Goal: Transaction & Acquisition: Purchase product/service

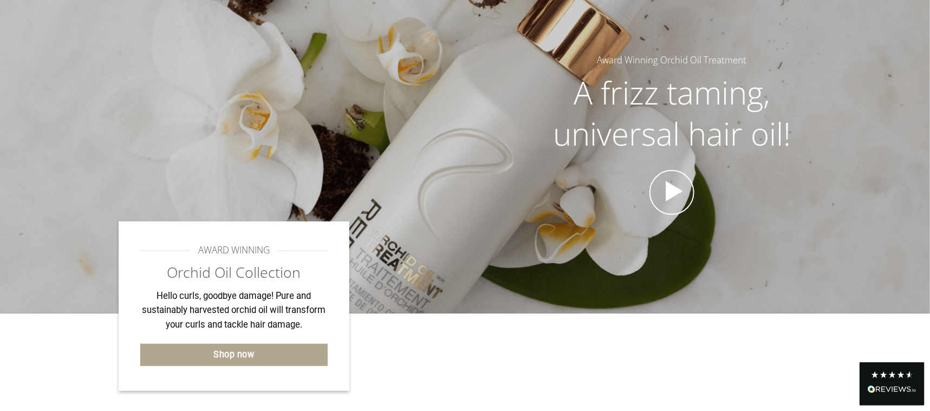
scroll to position [105, 0]
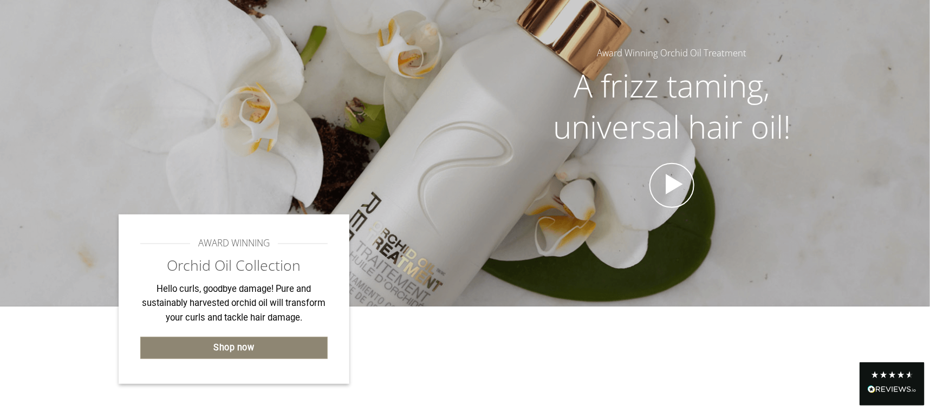
click at [212, 342] on link "Shop now" at bounding box center [234, 348] width 188 height 22
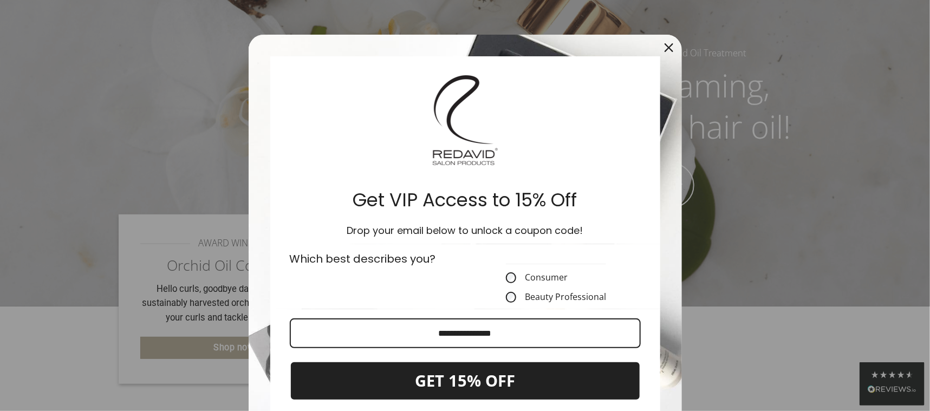
click at [664, 43] on icon "close icon" at bounding box center [668, 47] width 9 height 9
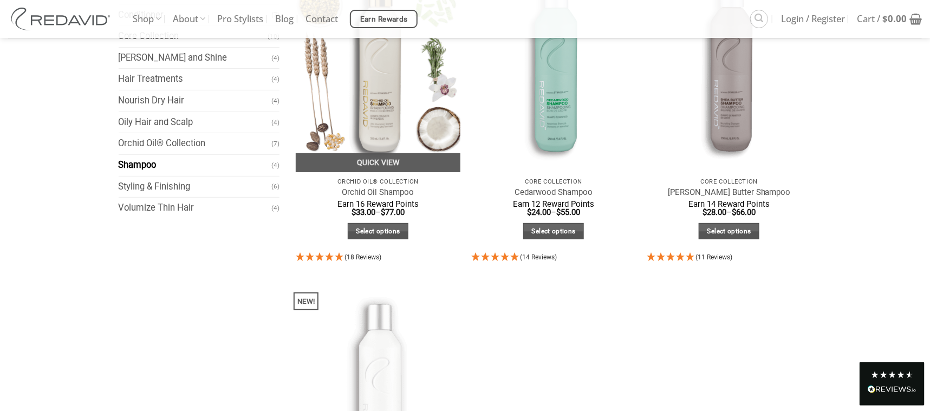
scroll to position [105, 0]
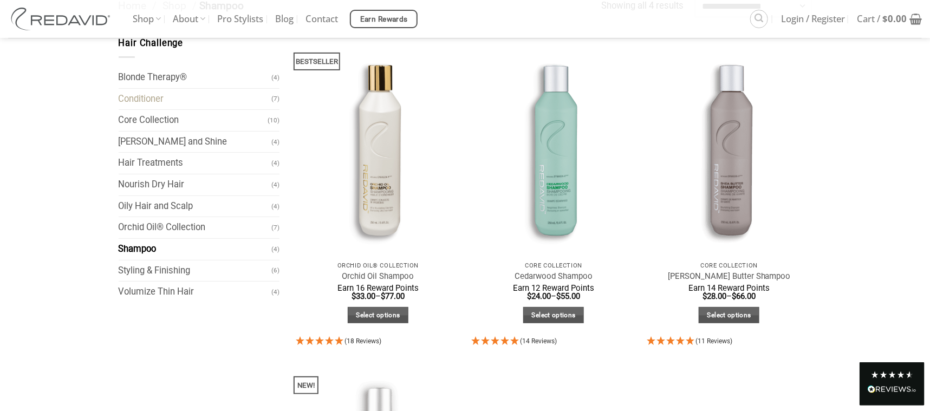
click at [212, 101] on link "Conditioner" at bounding box center [195, 99] width 153 height 21
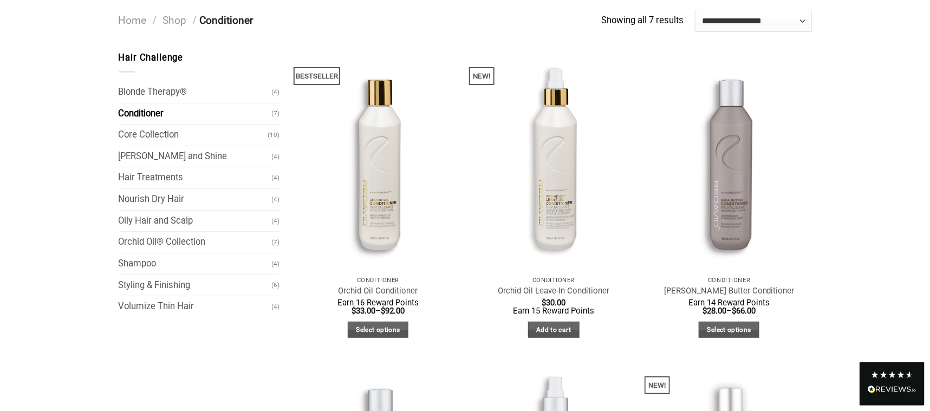
scroll to position [105, 0]
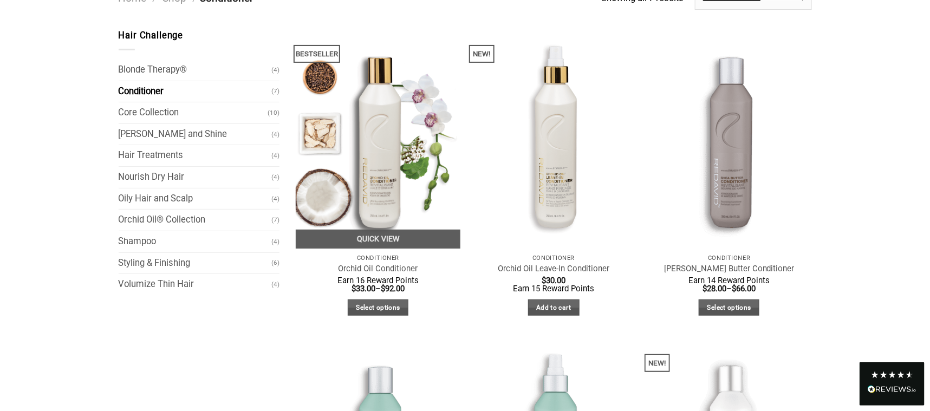
click at [378, 141] on img "Orchid Oil Conditioner" at bounding box center [378, 139] width 165 height 220
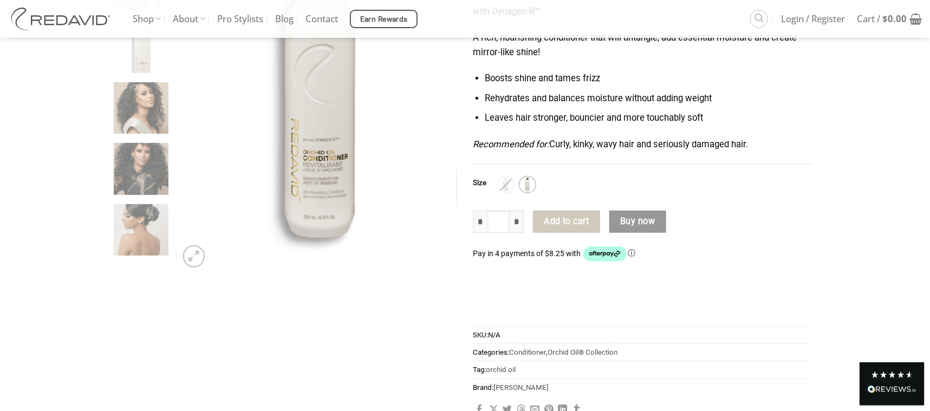
scroll to position [210, 0]
click at [526, 182] on img at bounding box center [527, 184] width 14 height 14
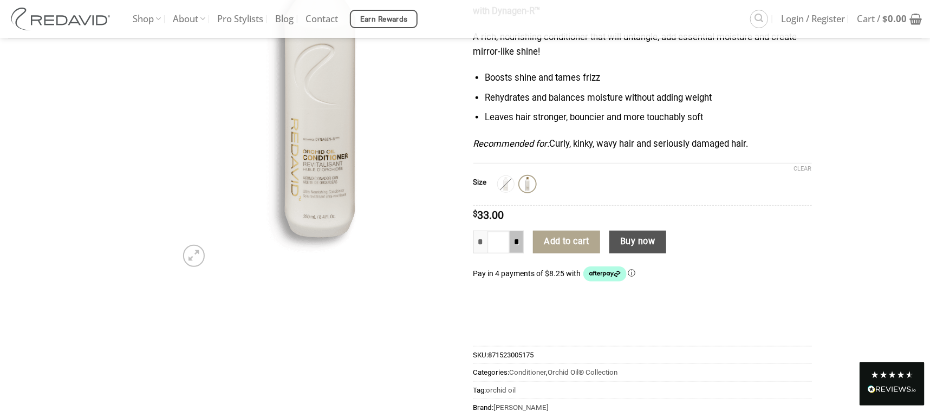
click at [521, 243] on input "*" at bounding box center [516, 242] width 14 height 23
type input "*"
click at [564, 240] on button "Add to cart" at bounding box center [566, 242] width 67 height 23
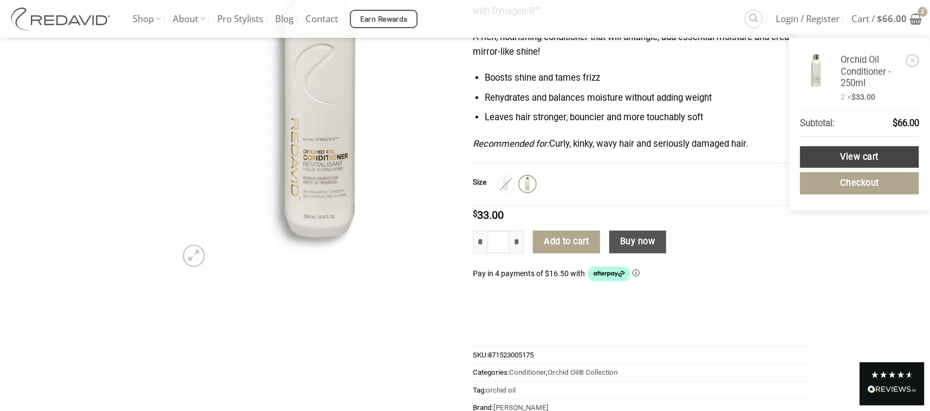
click at [841, 153] on link "View cart" at bounding box center [859, 157] width 119 height 22
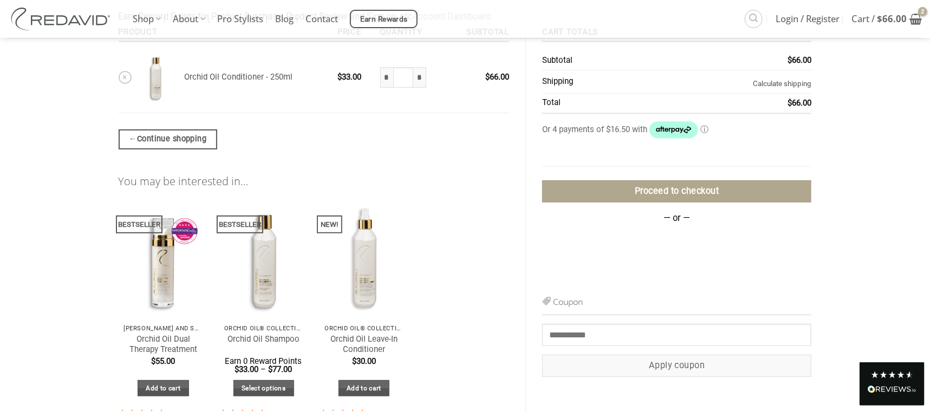
scroll to position [158, 0]
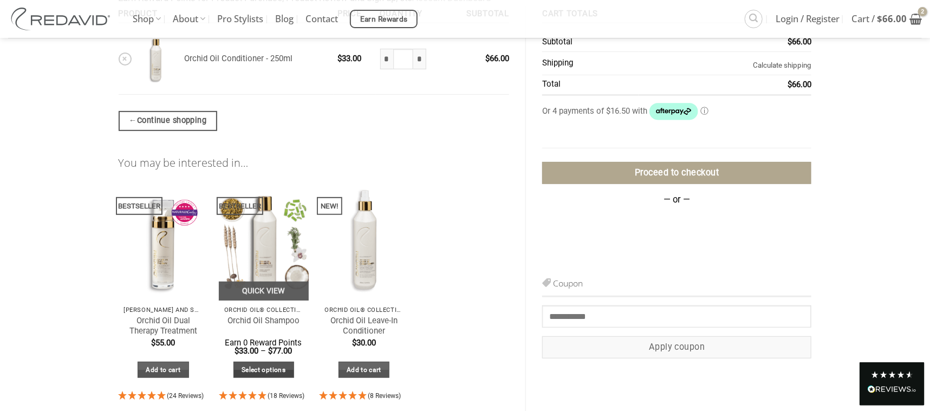
click at [267, 364] on link "Select options" at bounding box center [263, 370] width 61 height 17
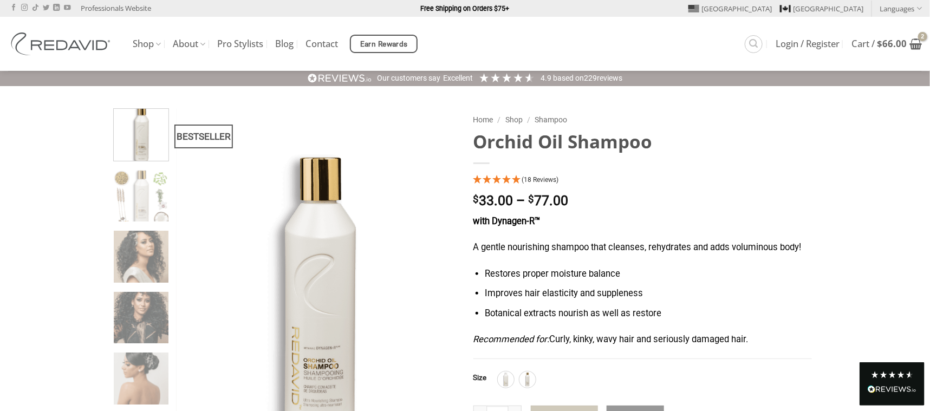
scroll to position [105, 0]
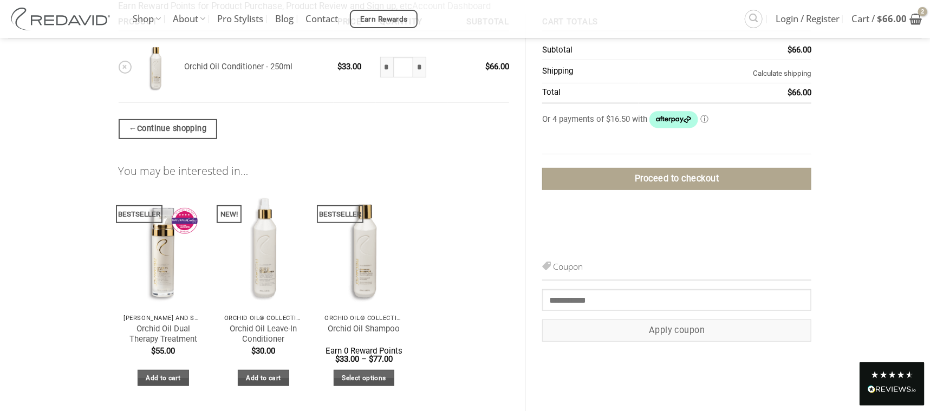
scroll to position [158, 0]
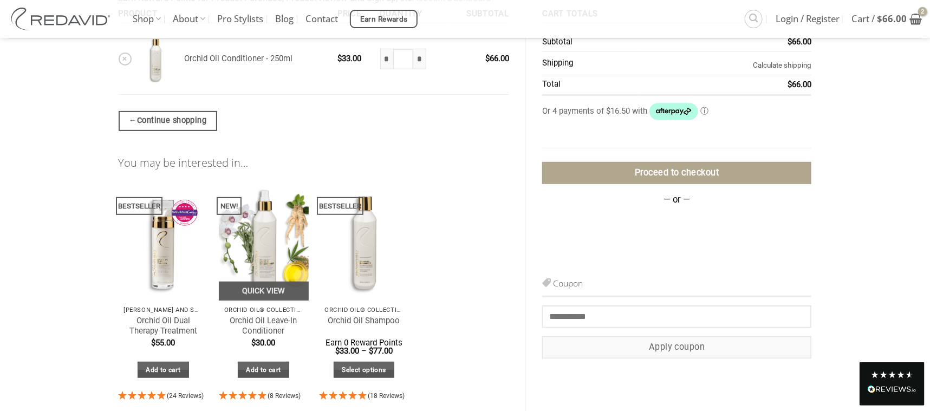
click at [264, 231] on img at bounding box center [264, 241] width 90 height 120
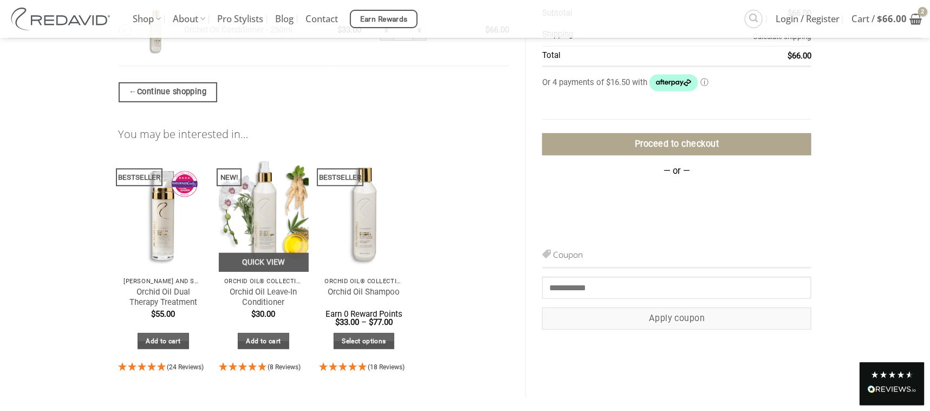
scroll to position [250, 0]
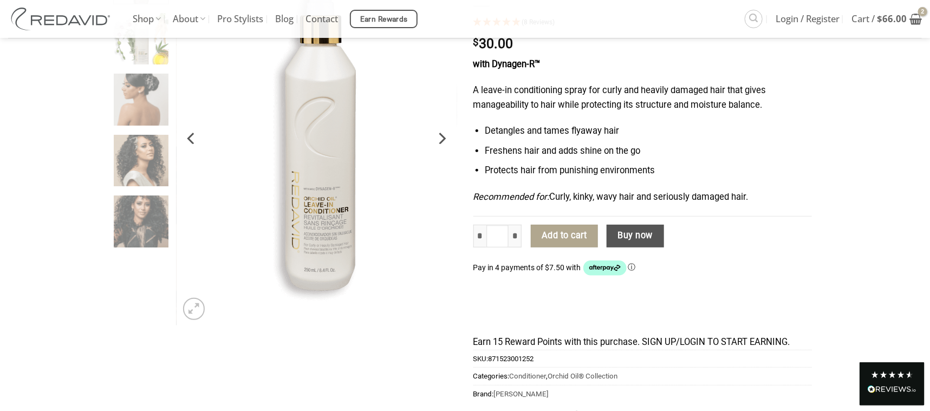
scroll to position [158, 0]
click at [557, 234] on button "Add to cart" at bounding box center [564, 235] width 67 height 23
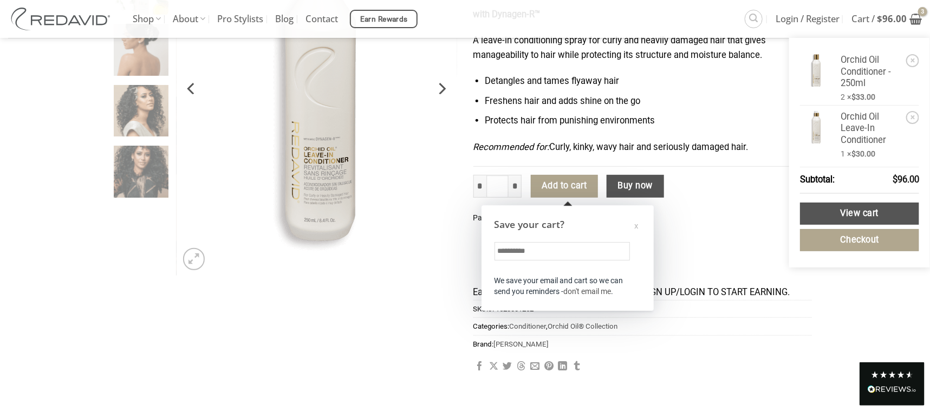
scroll to position [240, 0]
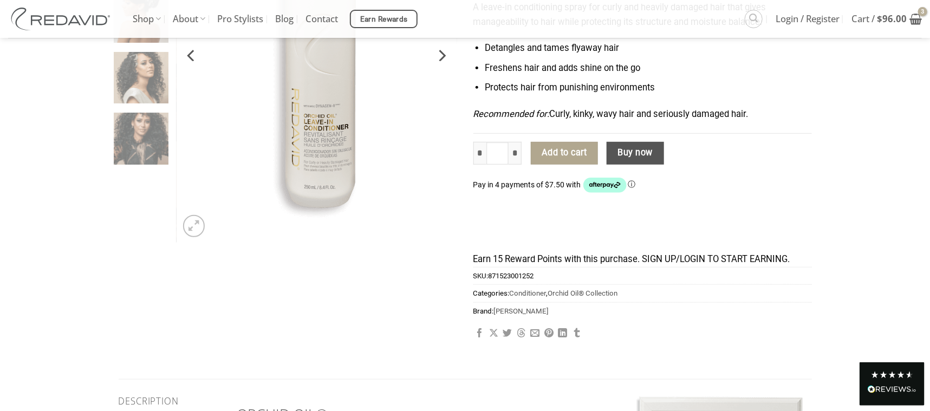
click at [846, 85] on link "Orchid Oil Conditioner - 250ml" at bounding box center [871, 71] width 62 height 35
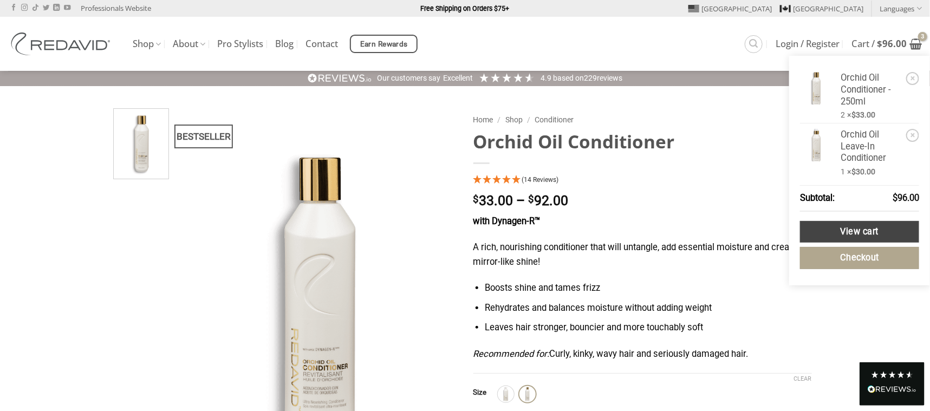
click at [867, 233] on link "View cart" at bounding box center [859, 232] width 119 height 22
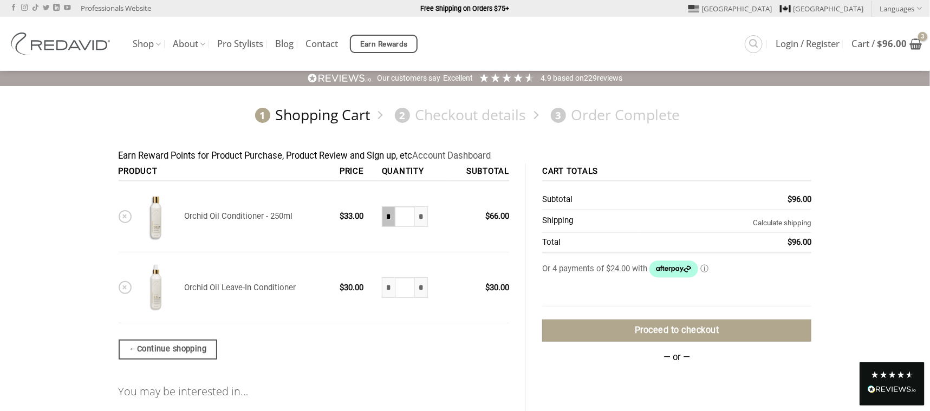
click at [391, 217] on input "*" at bounding box center [388, 216] width 13 height 21
type input "*"
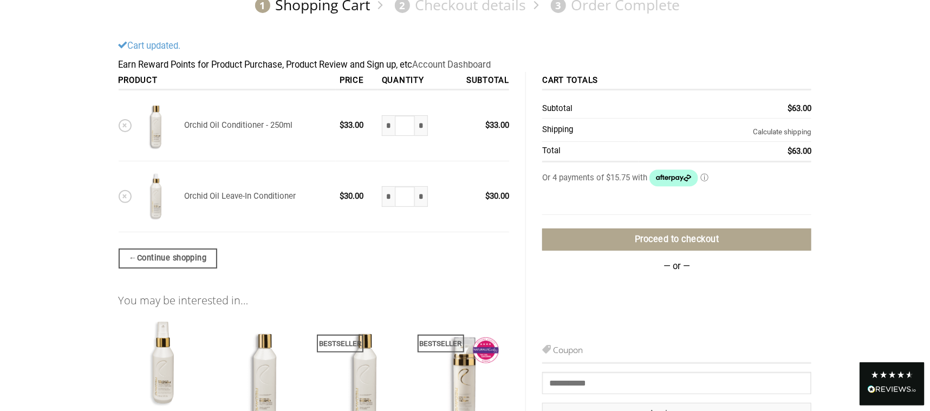
scroll to position [110, 0]
click at [562, 383] on input "Coupon:" at bounding box center [676, 382] width 269 height 22
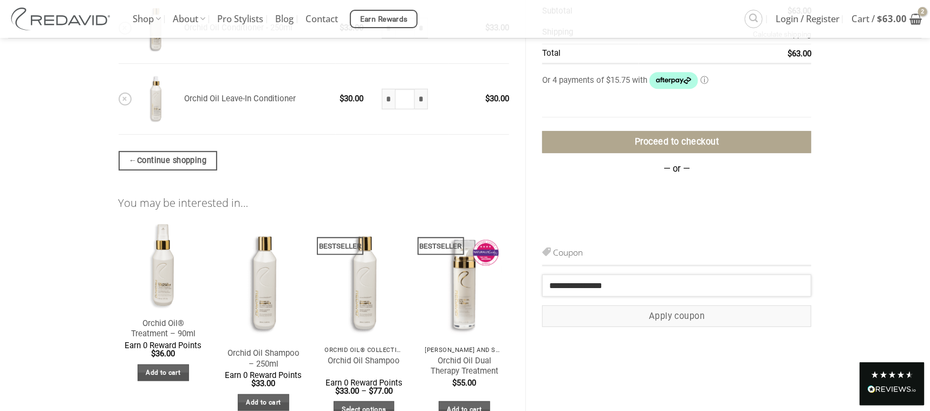
scroll to position [216, 0]
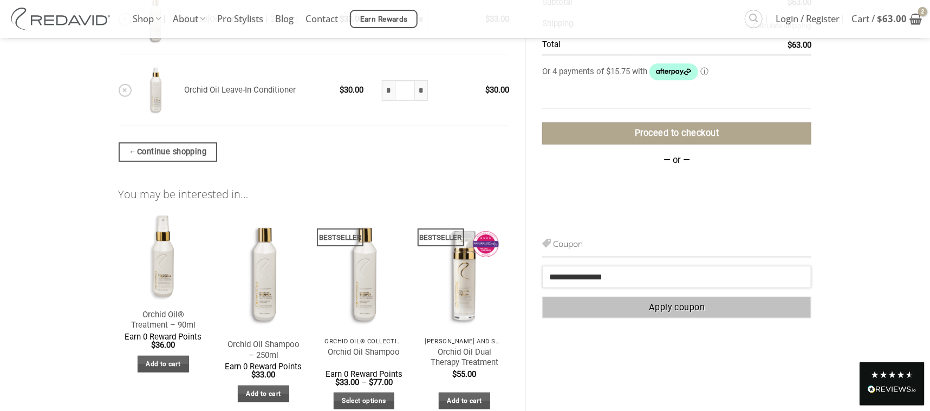
type input "**********"
click at [666, 304] on button "Apply coupon" at bounding box center [676, 308] width 269 height 22
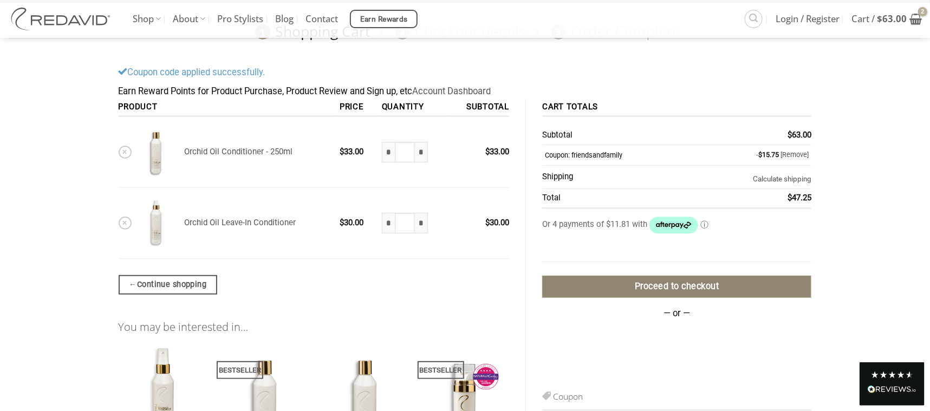
scroll to position [53, 0]
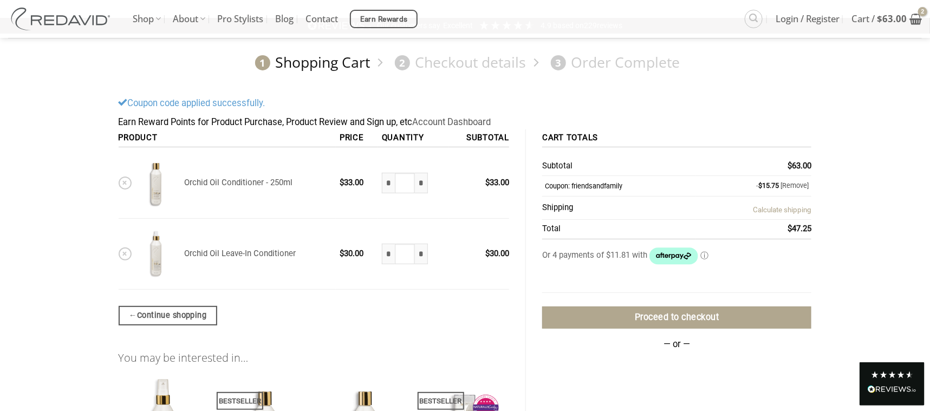
click at [770, 209] on link "Calculate shipping" at bounding box center [781, 210] width 58 height 8
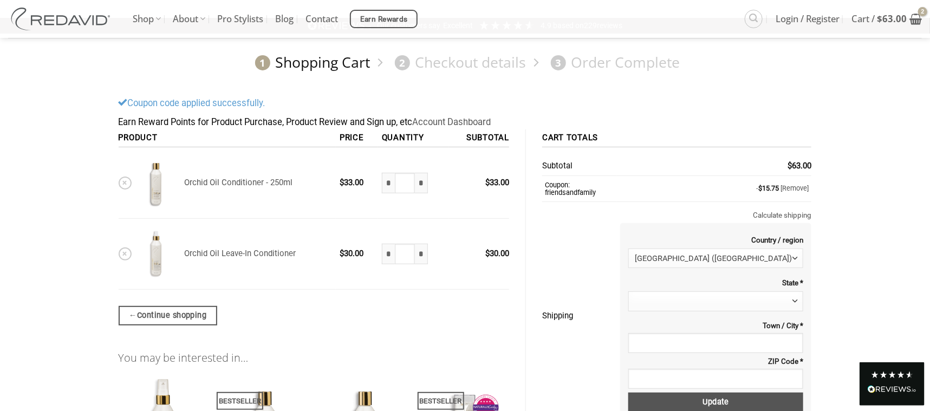
click at [696, 295] on span at bounding box center [715, 300] width 175 height 19
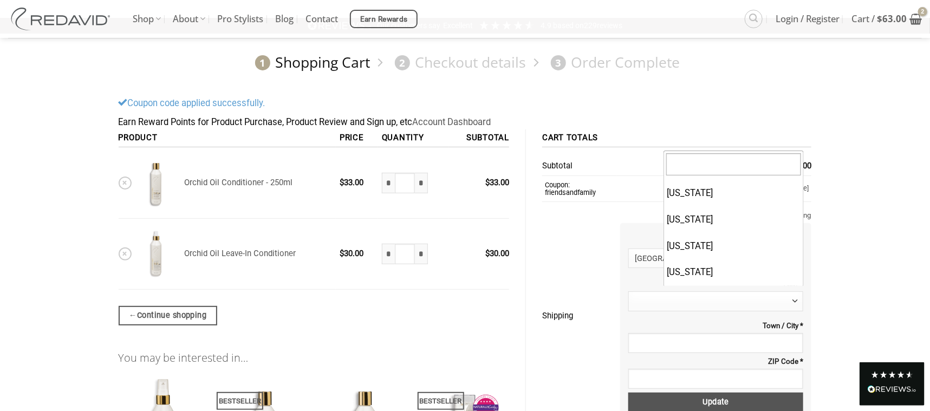
scroll to position [736, 0]
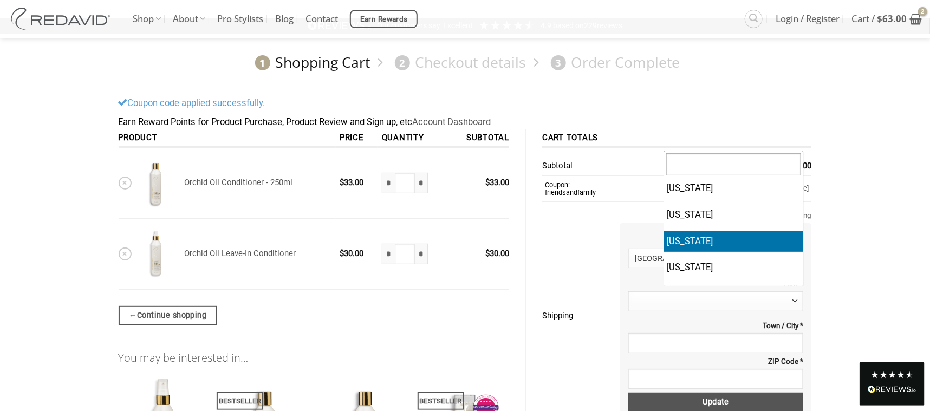
select select "**"
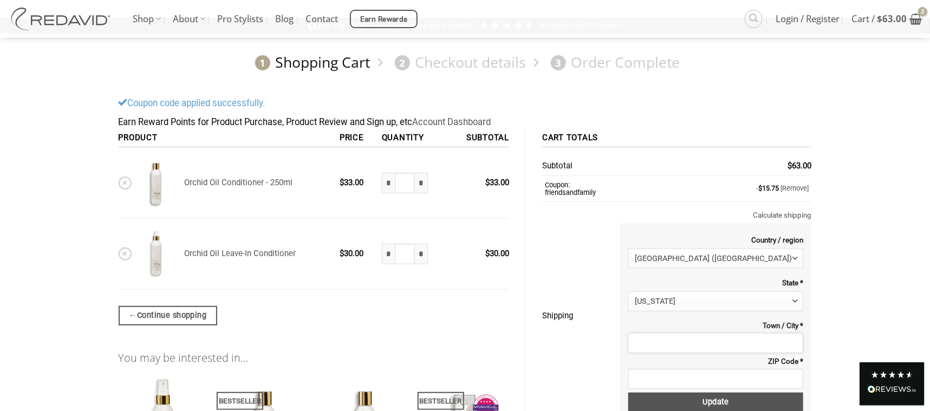
click at [706, 338] on input "Town / City *" at bounding box center [715, 342] width 175 height 19
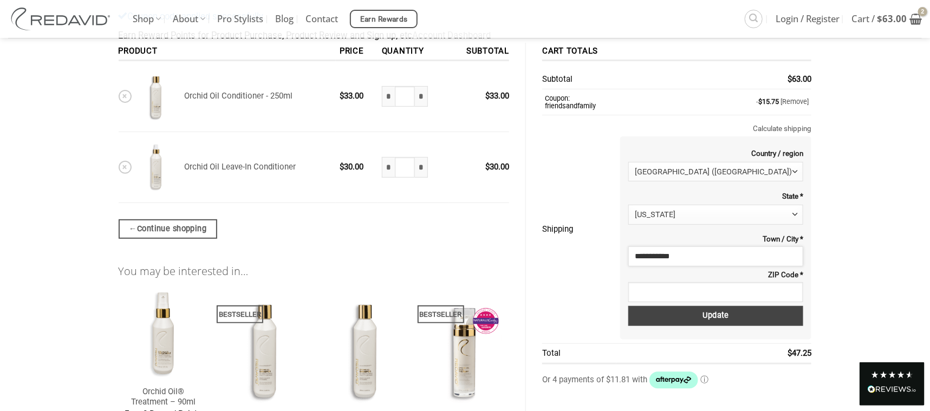
scroll to position [158, 0]
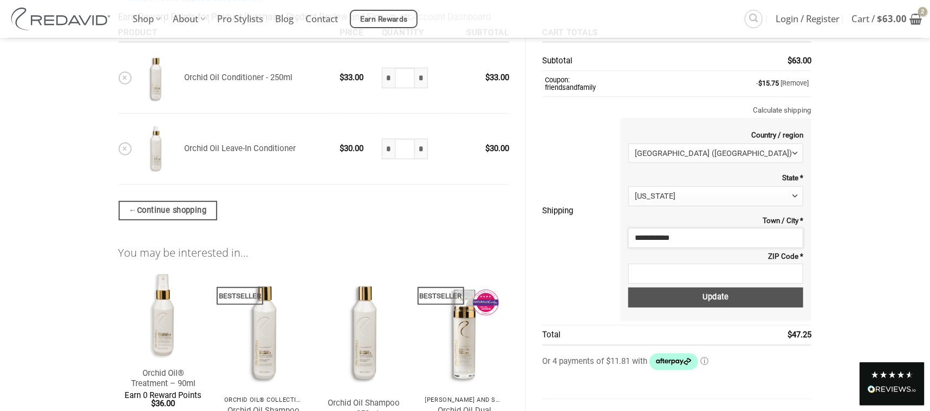
type input "**********"
drag, startPoint x: 703, startPoint y: 265, endPoint x: 694, endPoint y: 265, distance: 8.7
click at [702, 265] on input "ZIP Code *" at bounding box center [715, 273] width 175 height 19
type input "*****"
click at [728, 293] on button "Update" at bounding box center [715, 297] width 175 height 20
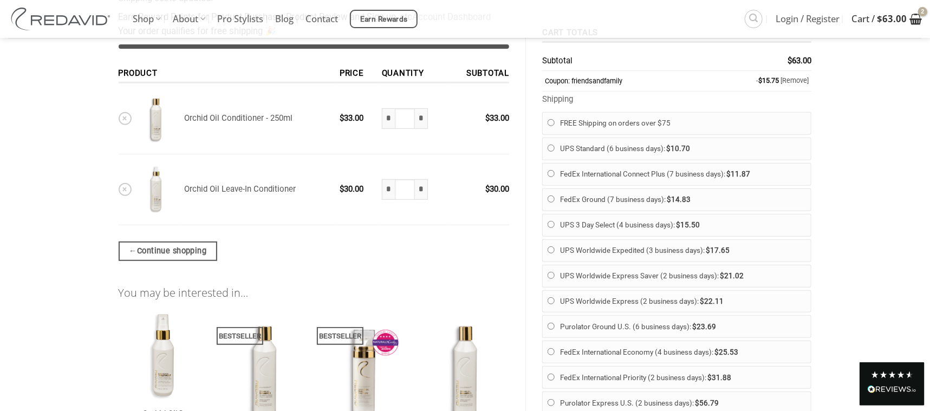
click at [915, 19] on icon "View cart" at bounding box center [915, 18] width 12 height 13
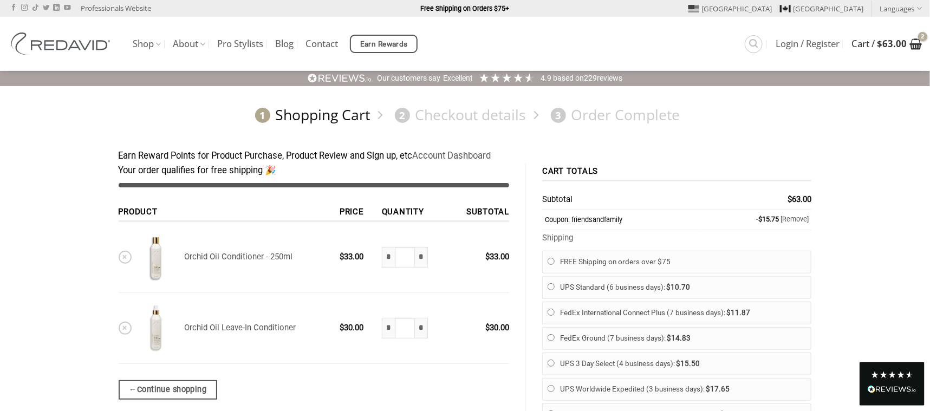
click at [895, 41] on bdi "$ 63.00" at bounding box center [891, 43] width 30 height 12
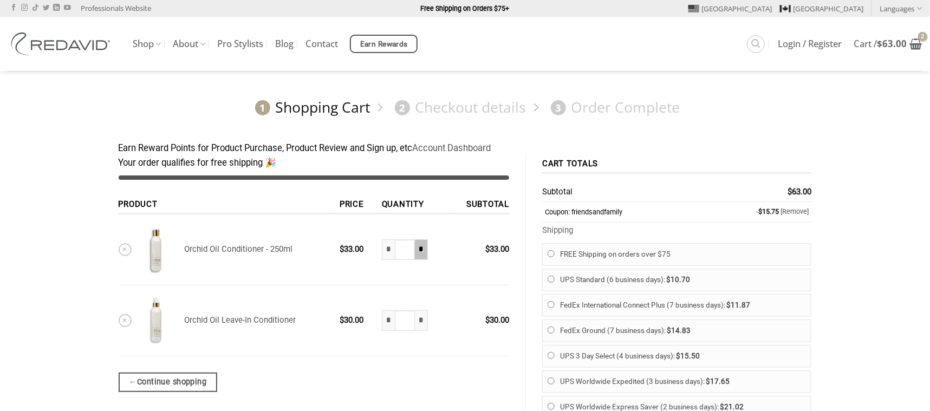
click at [422, 249] on input "*" at bounding box center [421, 249] width 13 height 21
click at [422, 248] on input "*" at bounding box center [421, 249] width 13 height 21
type input "*"
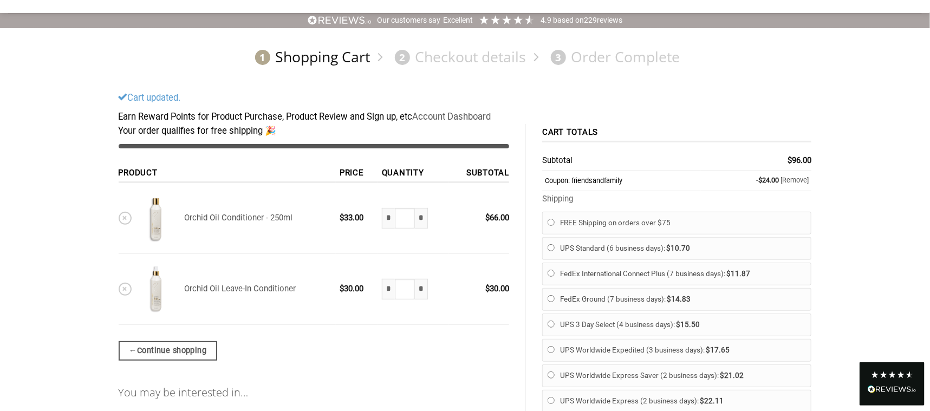
scroll to position [269, 0]
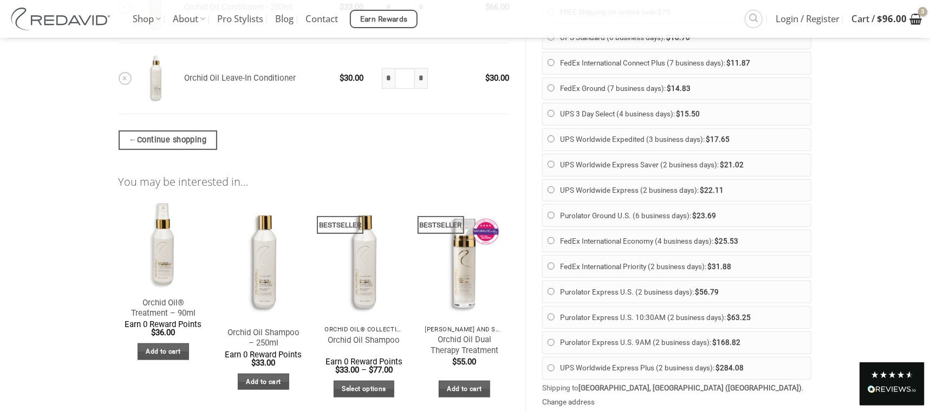
click at [895, 15] on bdi "$ 96.00" at bounding box center [891, 18] width 30 height 12
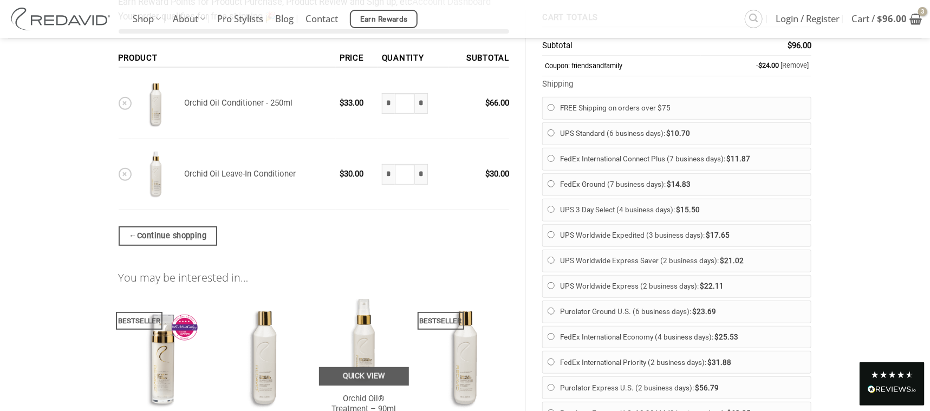
scroll to position [53, 0]
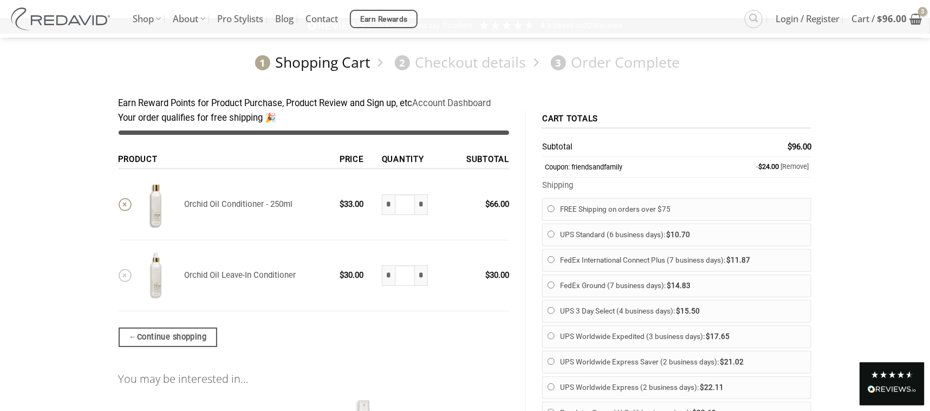
click at [123, 203] on link "×" at bounding box center [125, 204] width 13 height 13
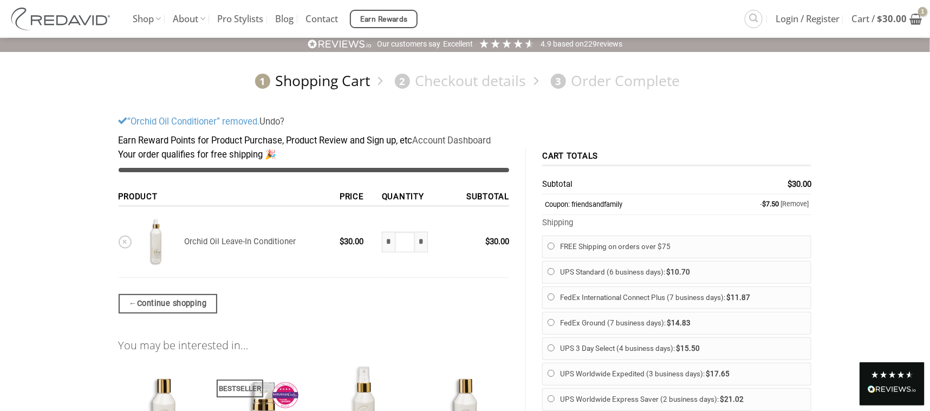
scroll to position [5, 0]
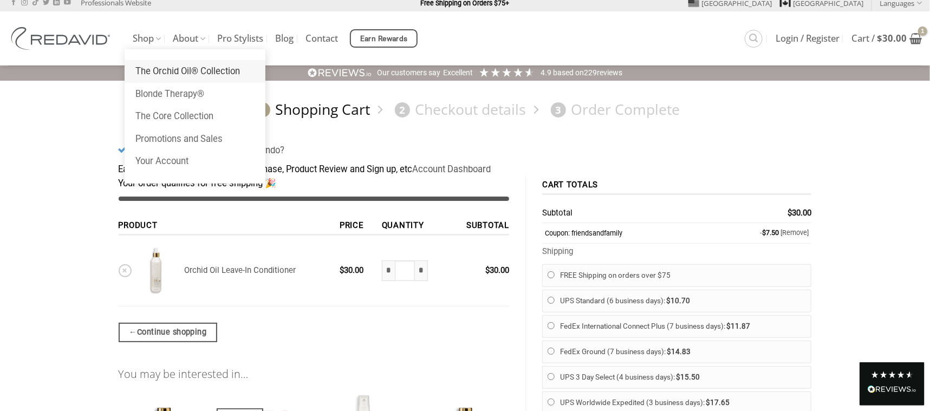
click at [160, 69] on link "The Orchid Oil® Collection" at bounding box center [195, 71] width 141 height 23
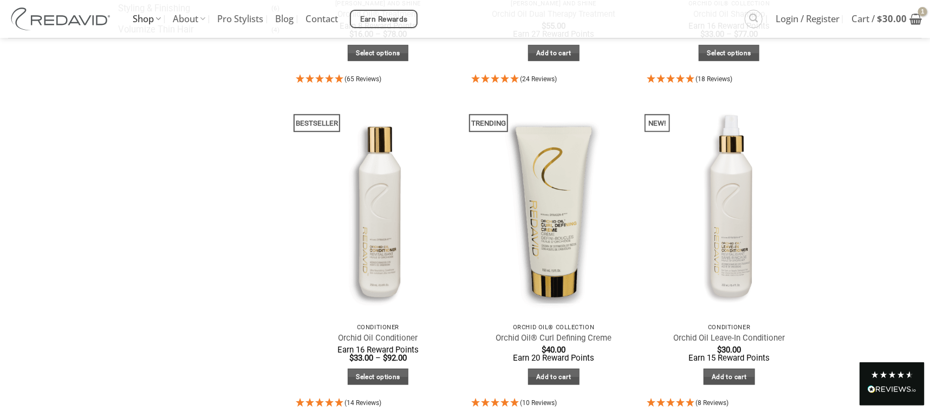
scroll to position [368, 0]
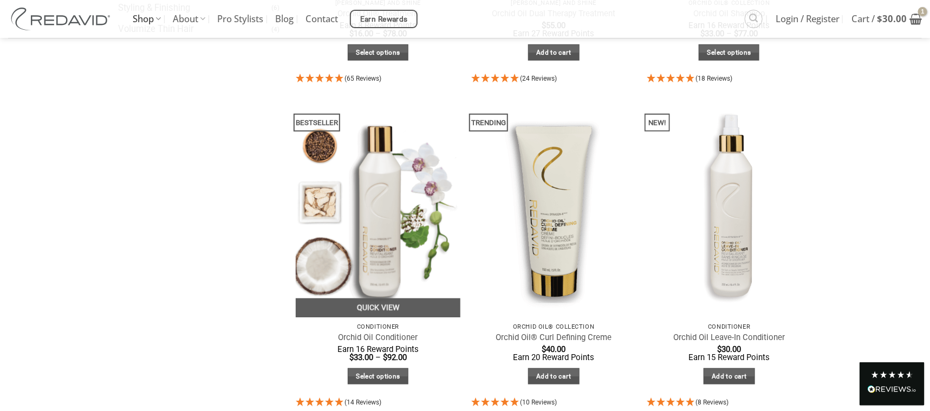
click at [378, 231] on img at bounding box center [378, 207] width 165 height 220
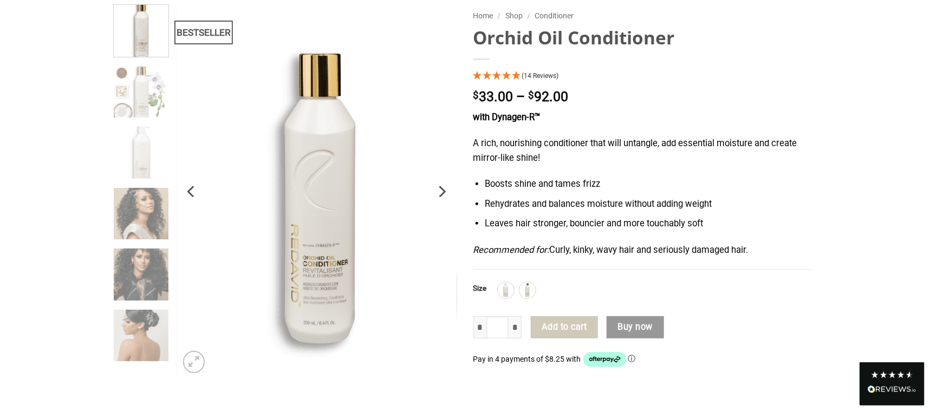
scroll to position [105, 0]
click at [509, 290] on img at bounding box center [506, 289] width 14 height 14
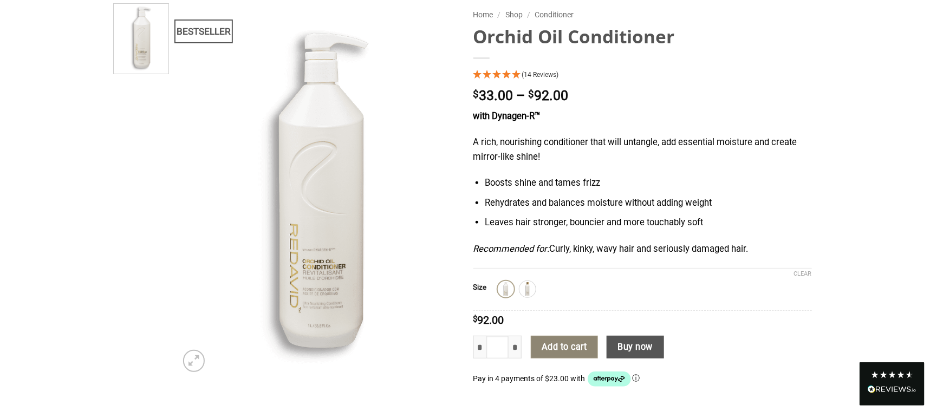
click at [553, 348] on button "Add to cart" at bounding box center [564, 347] width 67 height 23
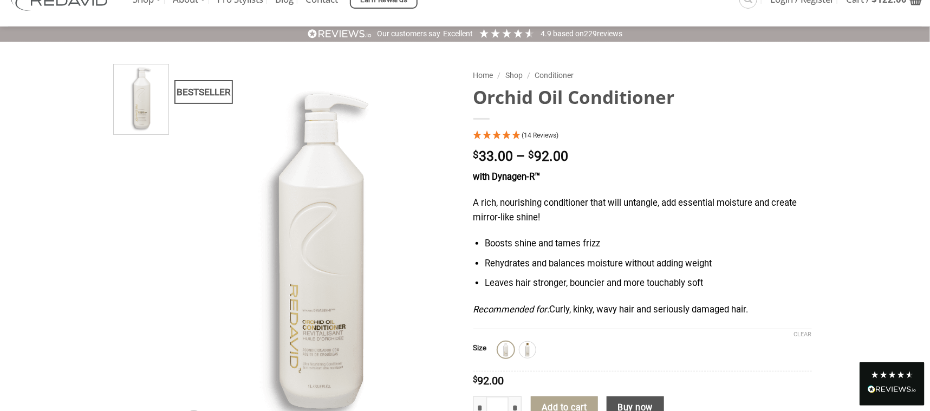
scroll to position [0, 0]
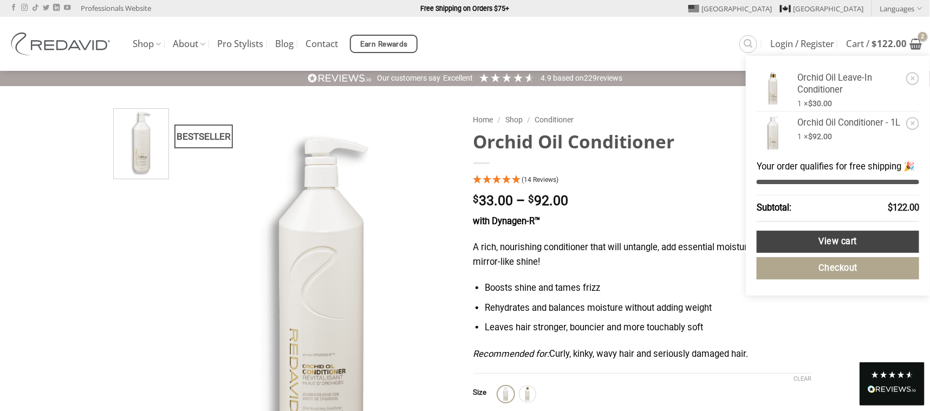
click at [839, 238] on link "View cart" at bounding box center [837, 242] width 162 height 22
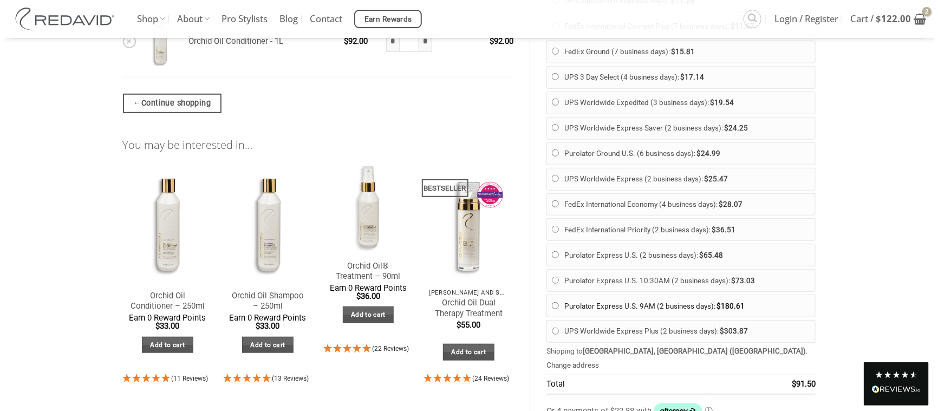
scroll to position [263, 0]
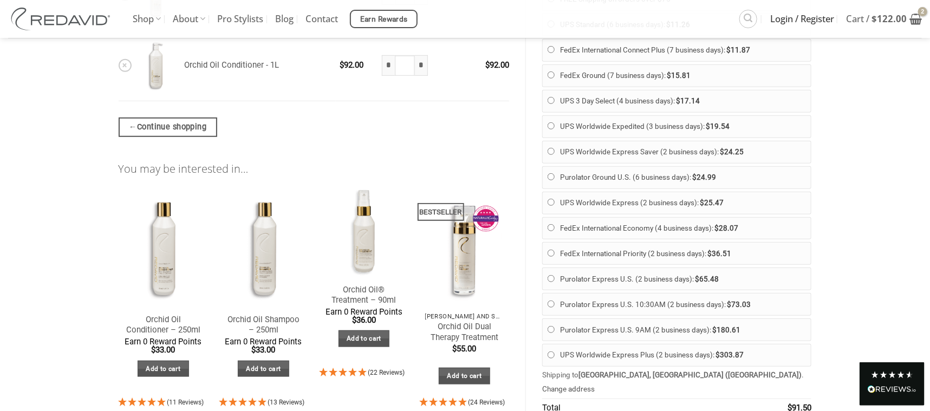
click at [784, 17] on span "Login / Register" at bounding box center [802, 18] width 64 height 27
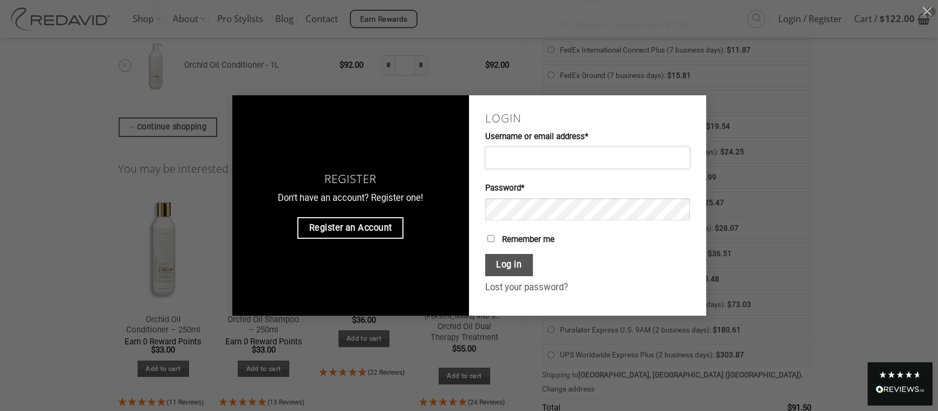
click at [508, 155] on input "Username or email address * Required" at bounding box center [587, 158] width 205 height 22
type input "**********"
click at [668, 208] on button "Show password" at bounding box center [670, 210] width 21 height 24
click at [502, 260] on button "Log in" at bounding box center [509, 265] width 48 height 22
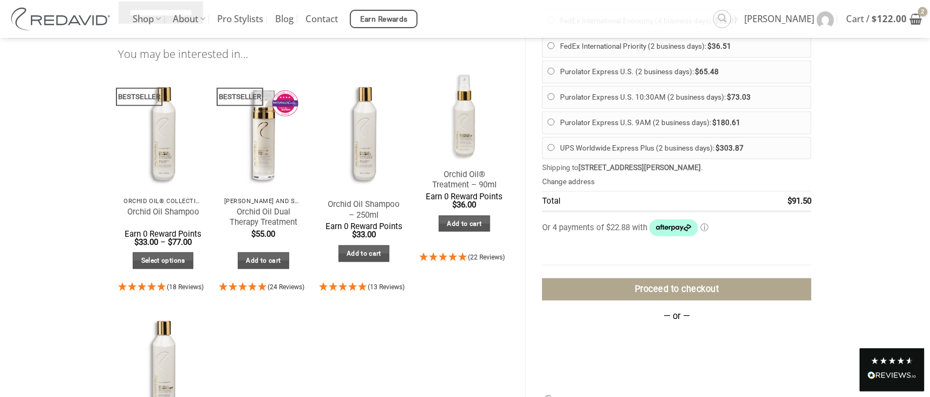
scroll to position [525, 0]
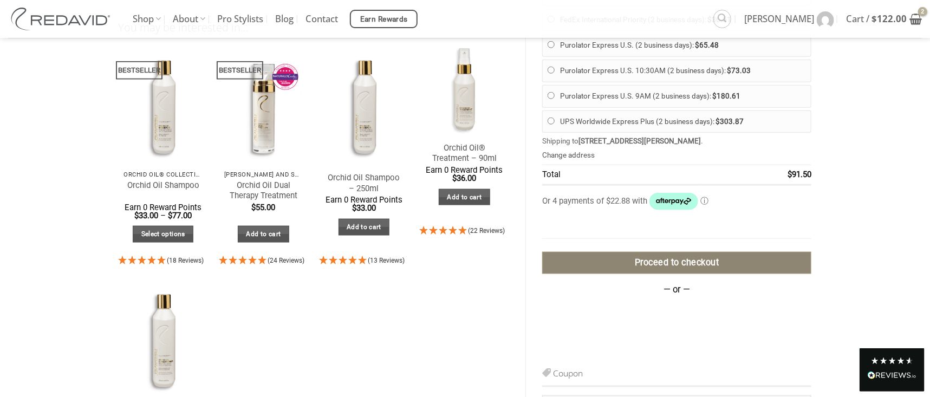
click at [672, 261] on link "Proceed to checkout" at bounding box center [676, 263] width 269 height 22
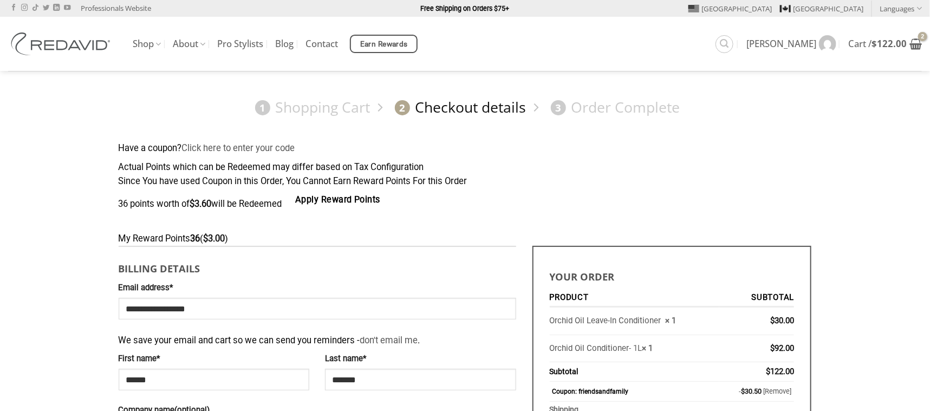
select select "**"
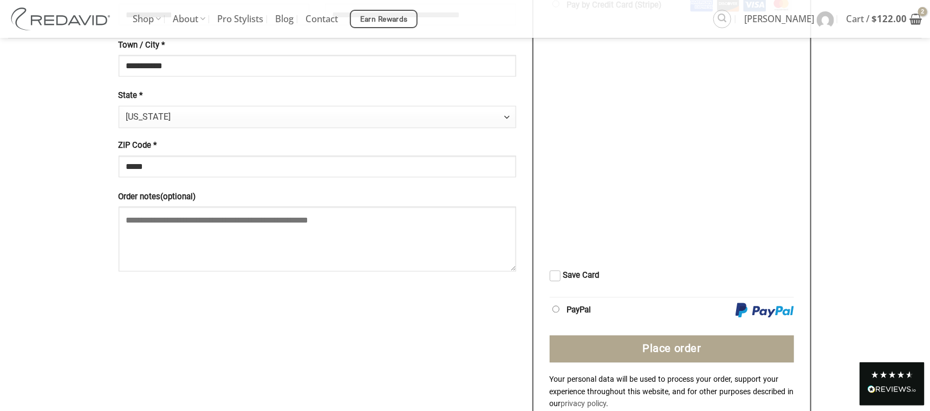
scroll to position [946, 0]
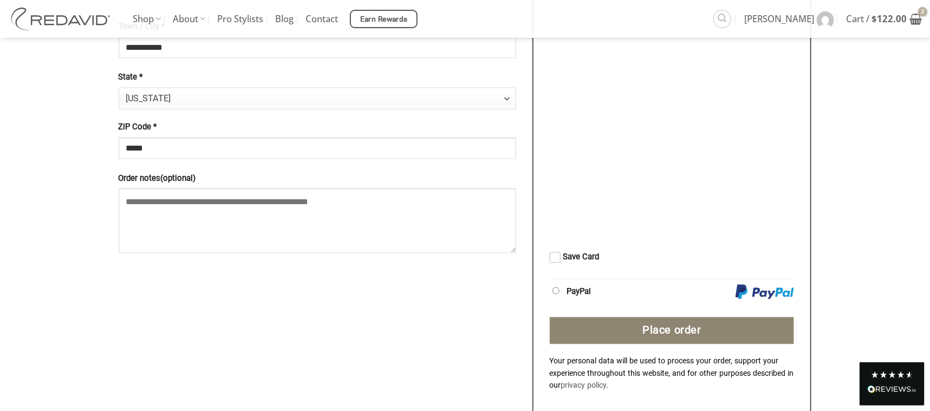
click at [649, 327] on button "Place order" at bounding box center [671, 330] width 245 height 27
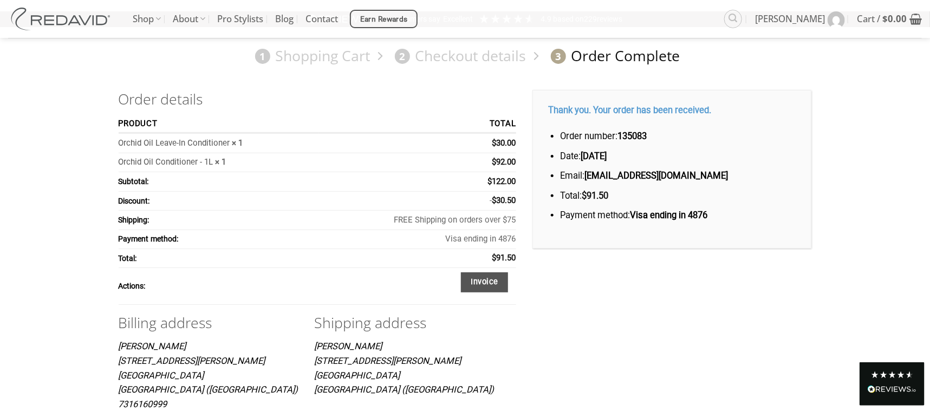
scroll to position [53, 0]
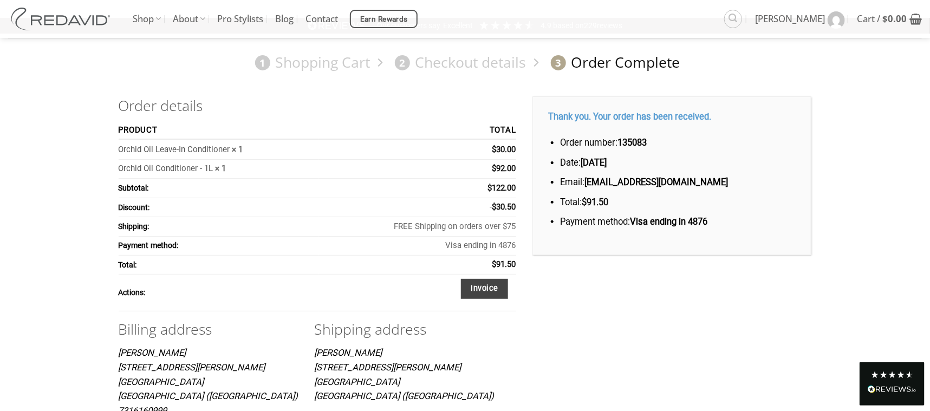
click at [492, 288] on link "Invoice" at bounding box center [484, 289] width 47 height 20
